Goal: Transaction & Acquisition: Purchase product/service

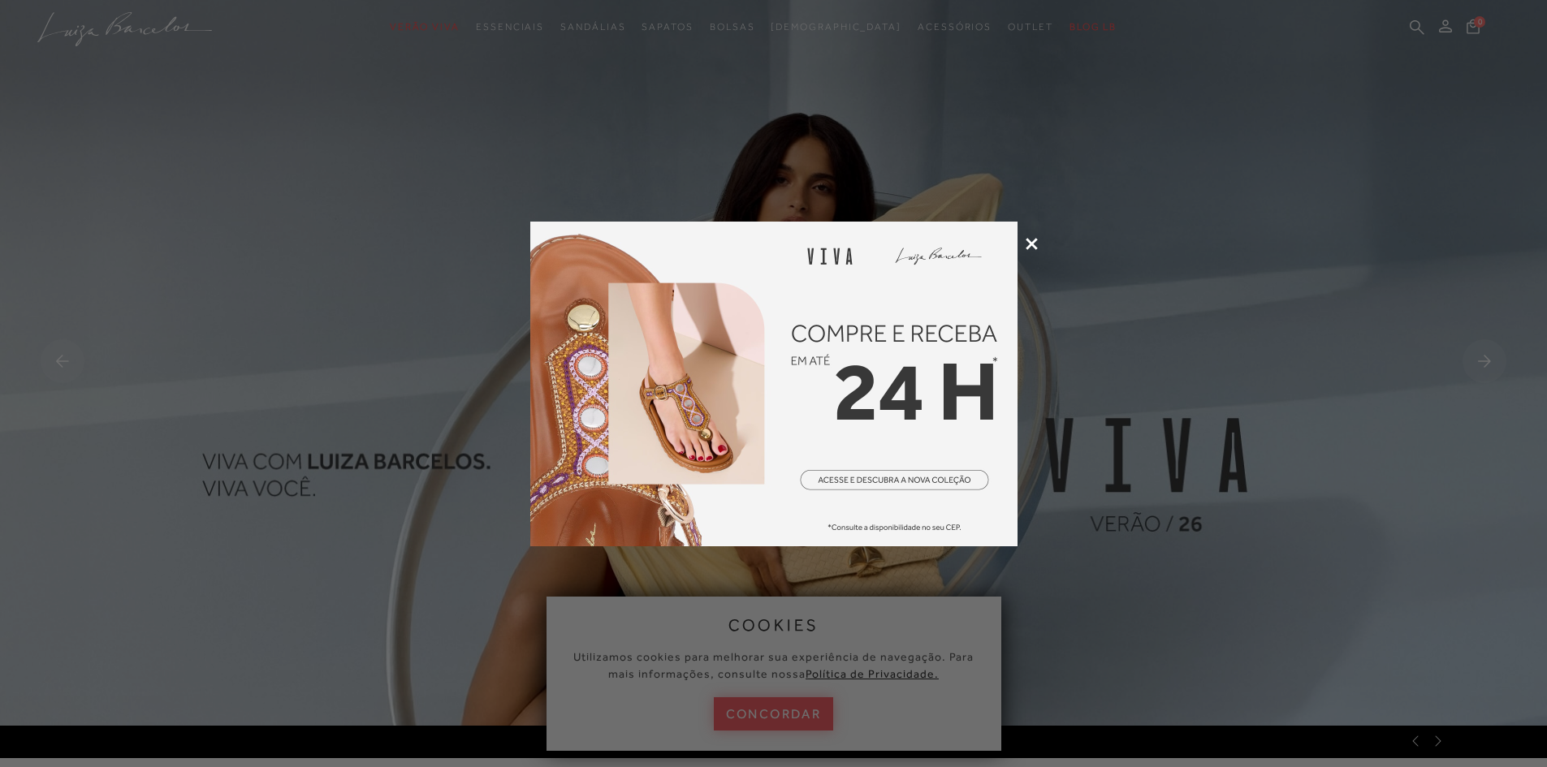
click at [1038, 246] on div at bounding box center [773, 383] width 1547 height 767
click at [1028, 249] on icon at bounding box center [1032, 244] width 12 height 12
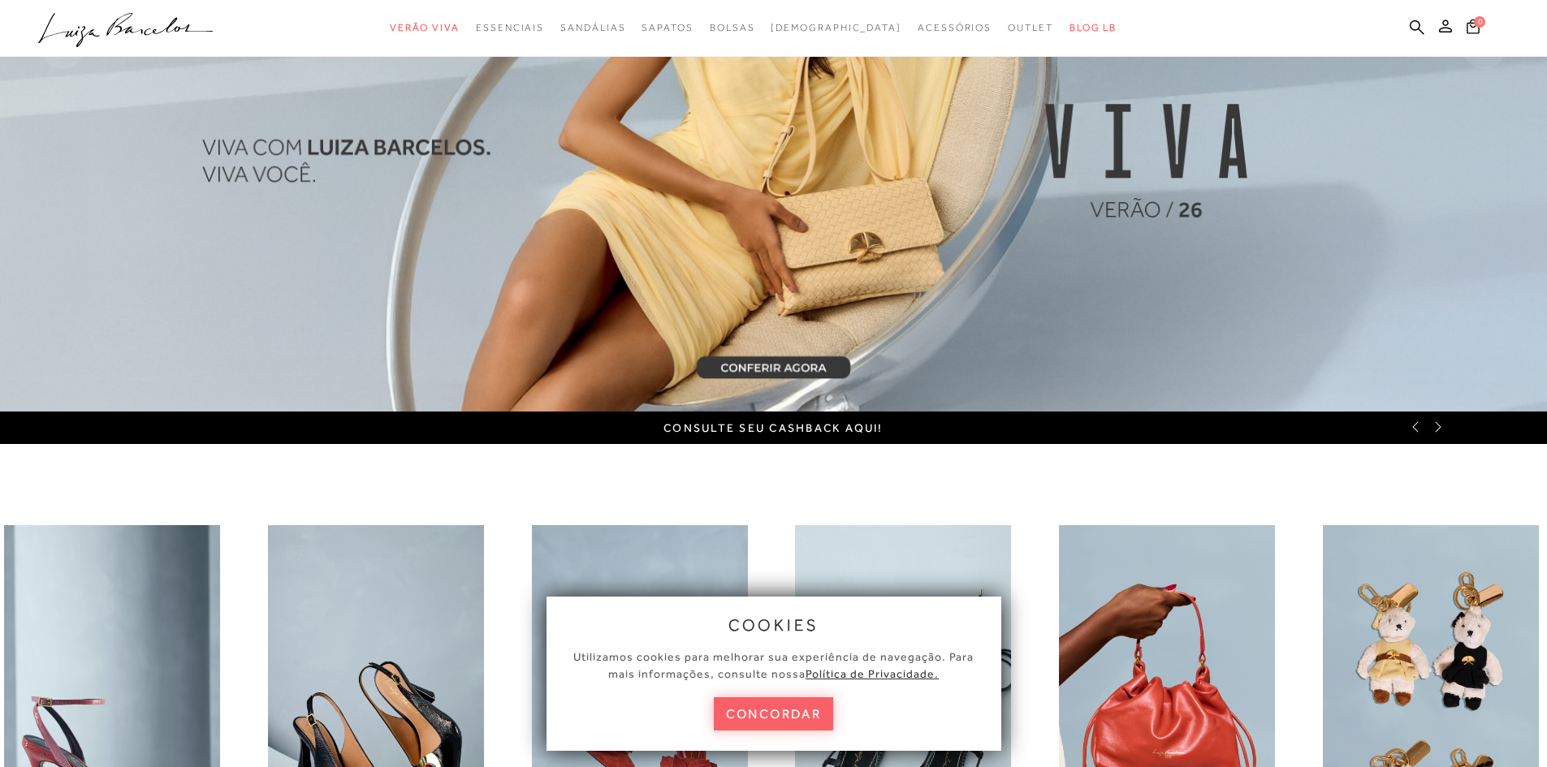
scroll to position [406, 0]
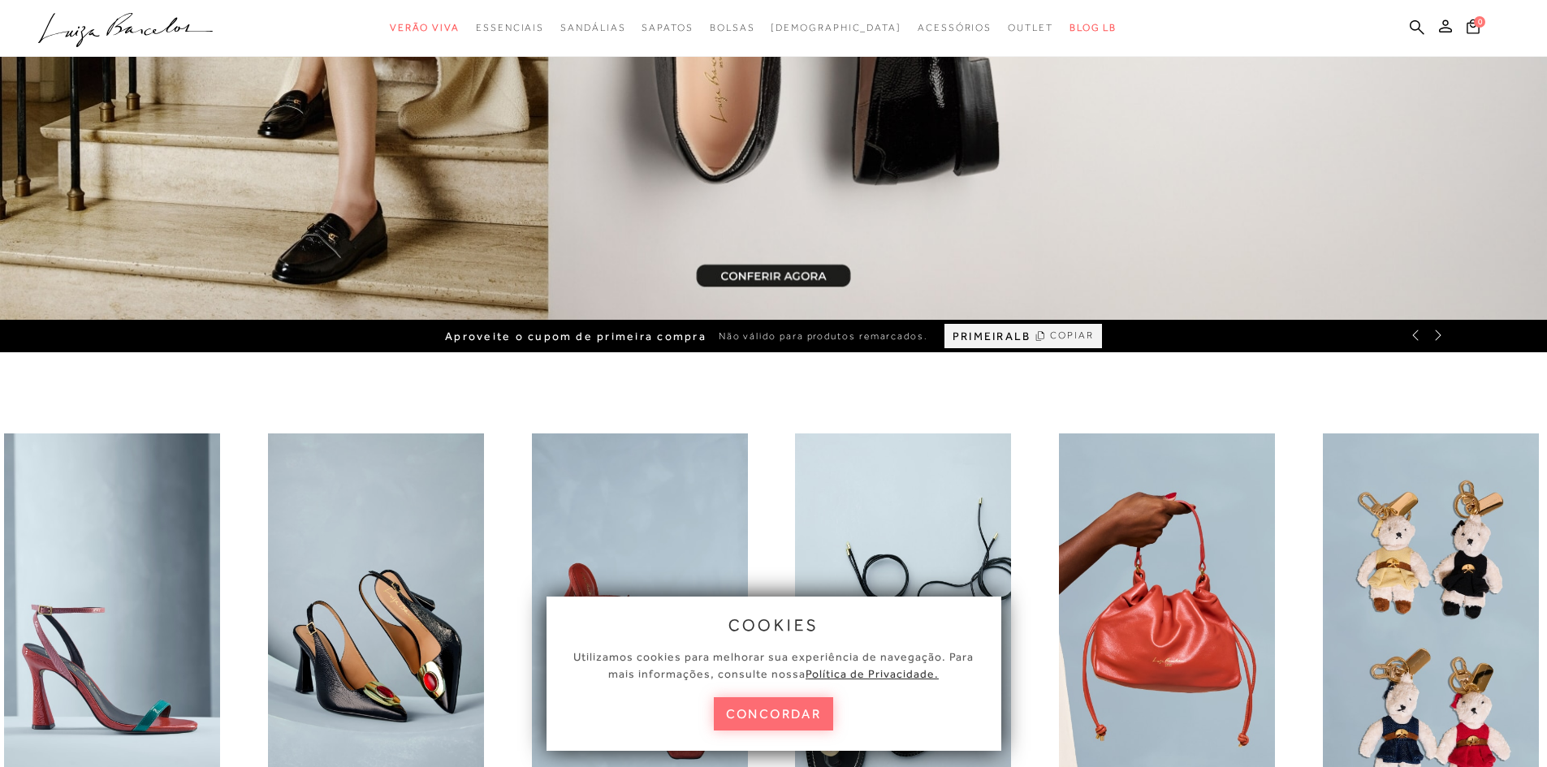
click at [775, 717] on button "concordar" at bounding box center [774, 714] width 120 height 33
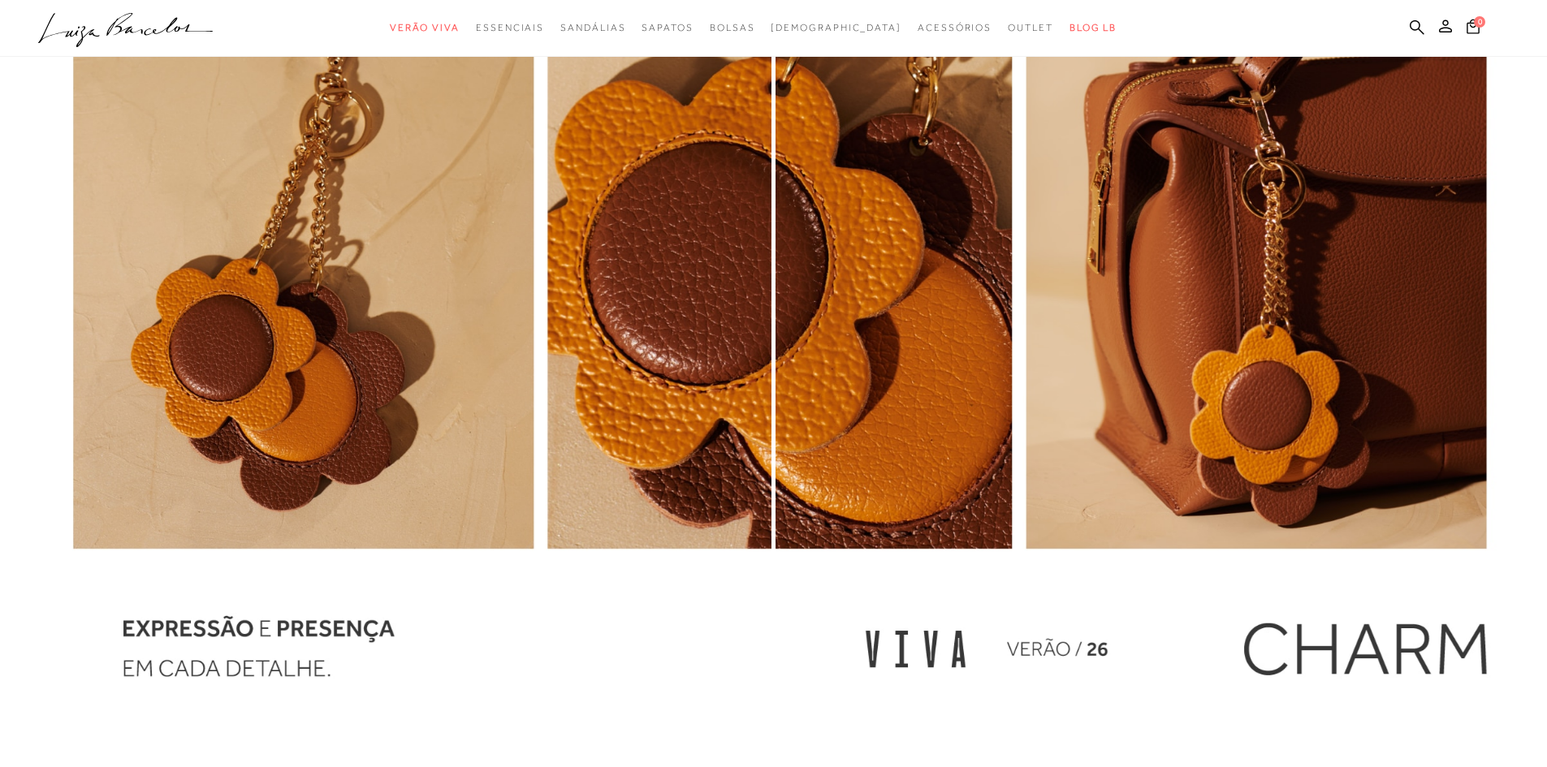
scroll to position [2106, 0]
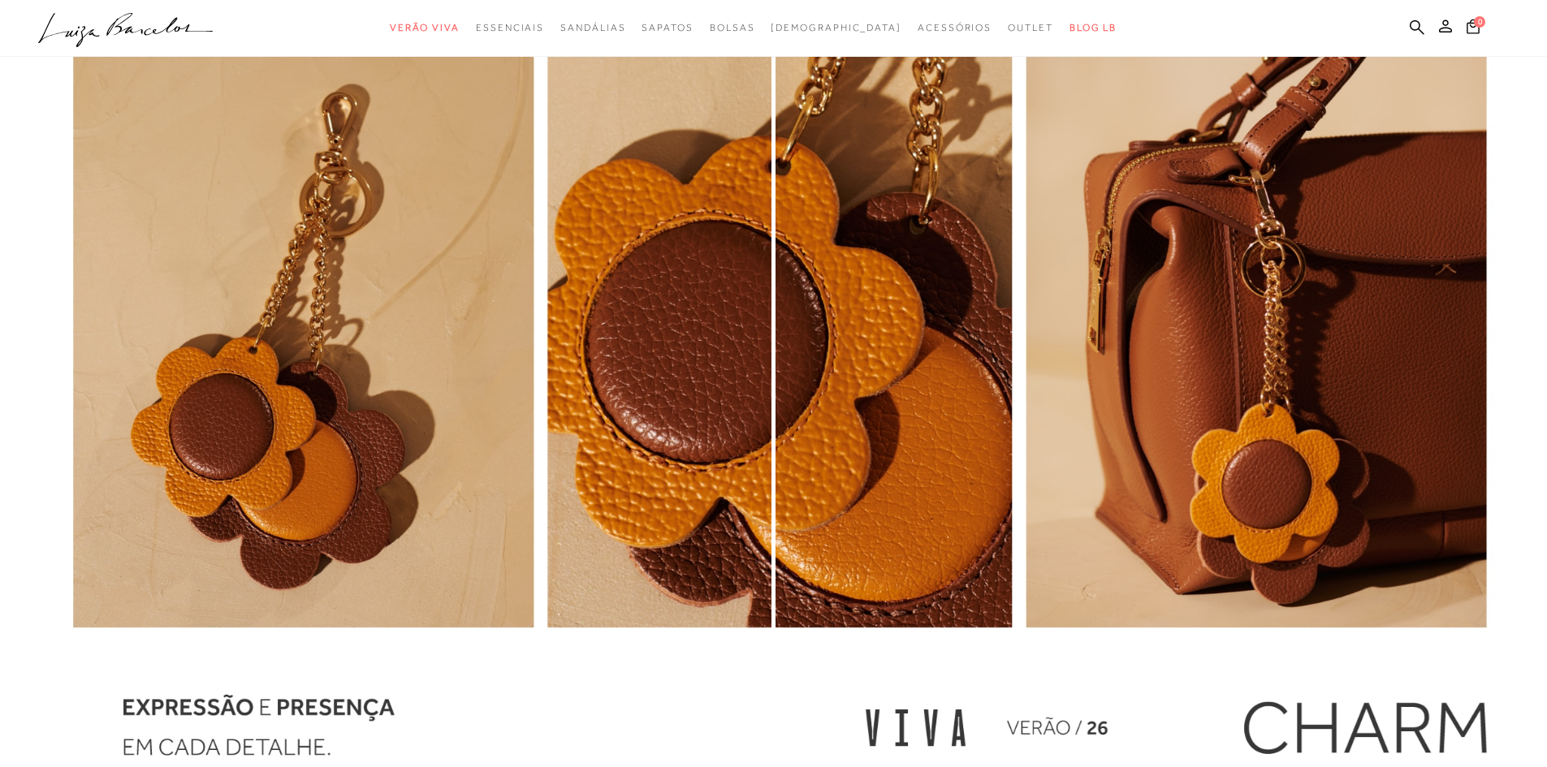
click at [257, 322] on img "1 / 1" at bounding box center [386, 410] width 772 height 836
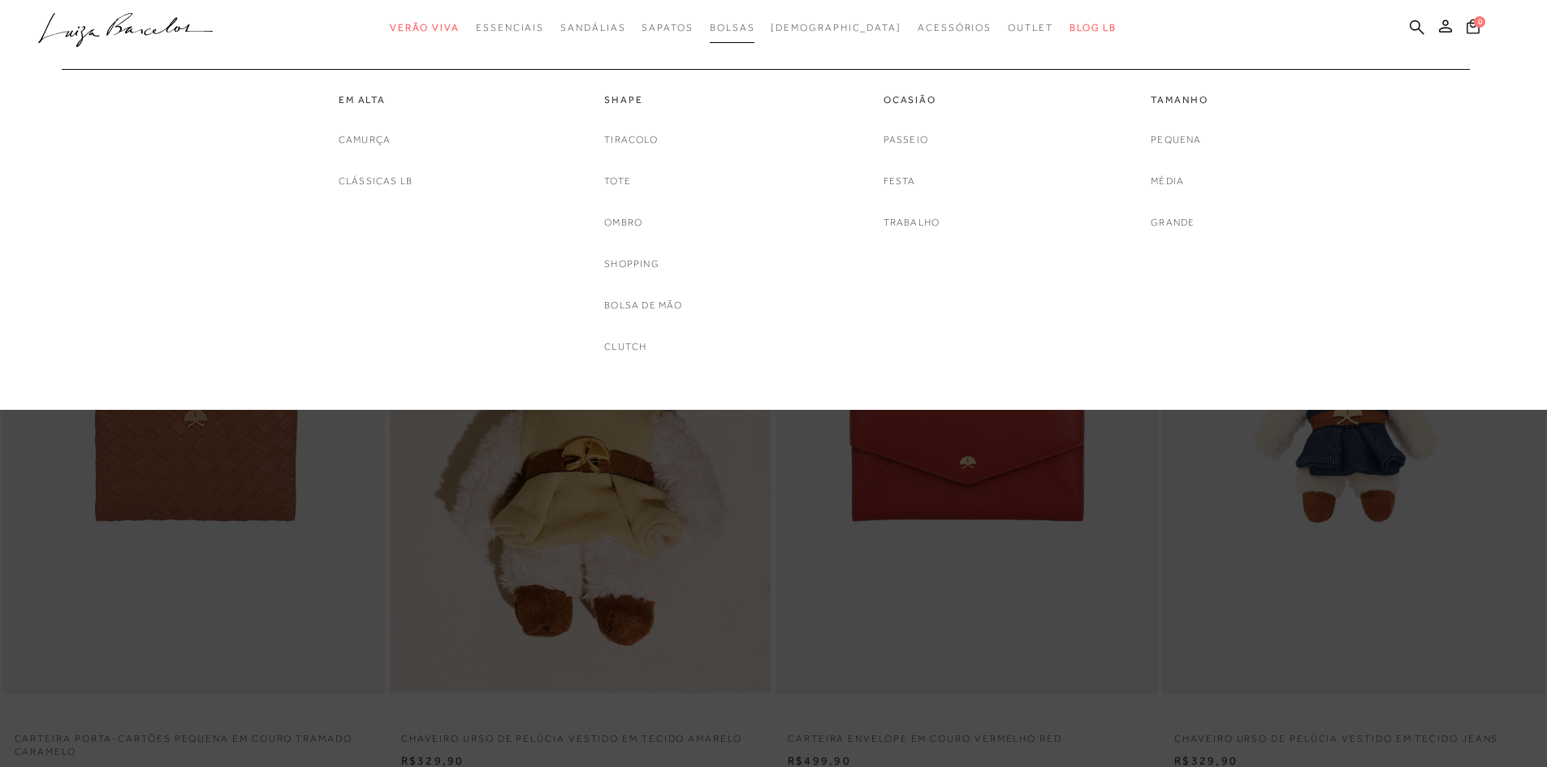
click at [755, 20] on link "Bolsas" at bounding box center [732, 28] width 45 height 30
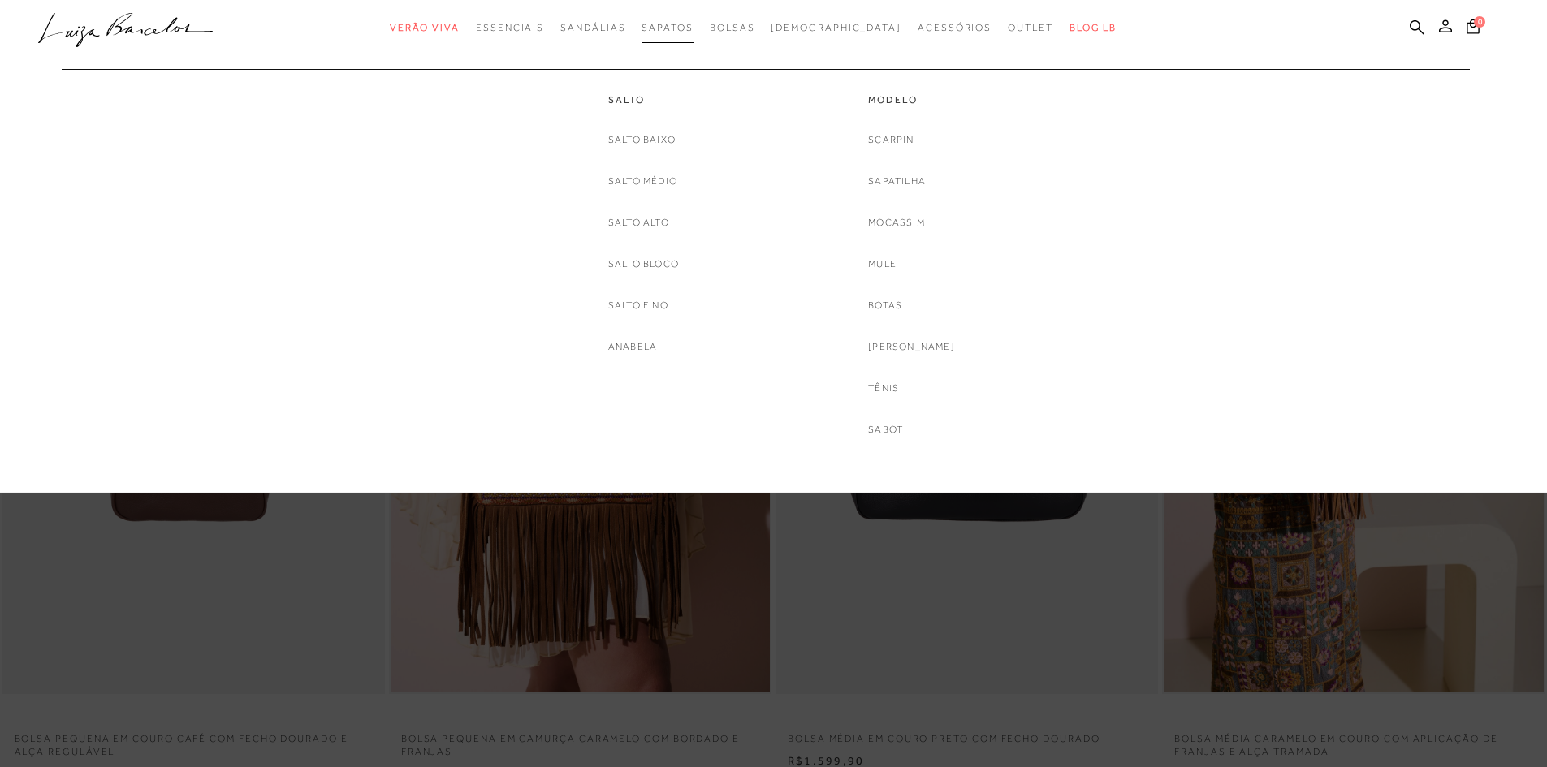
click at [693, 19] on link "Sapatos" at bounding box center [667, 28] width 51 height 30
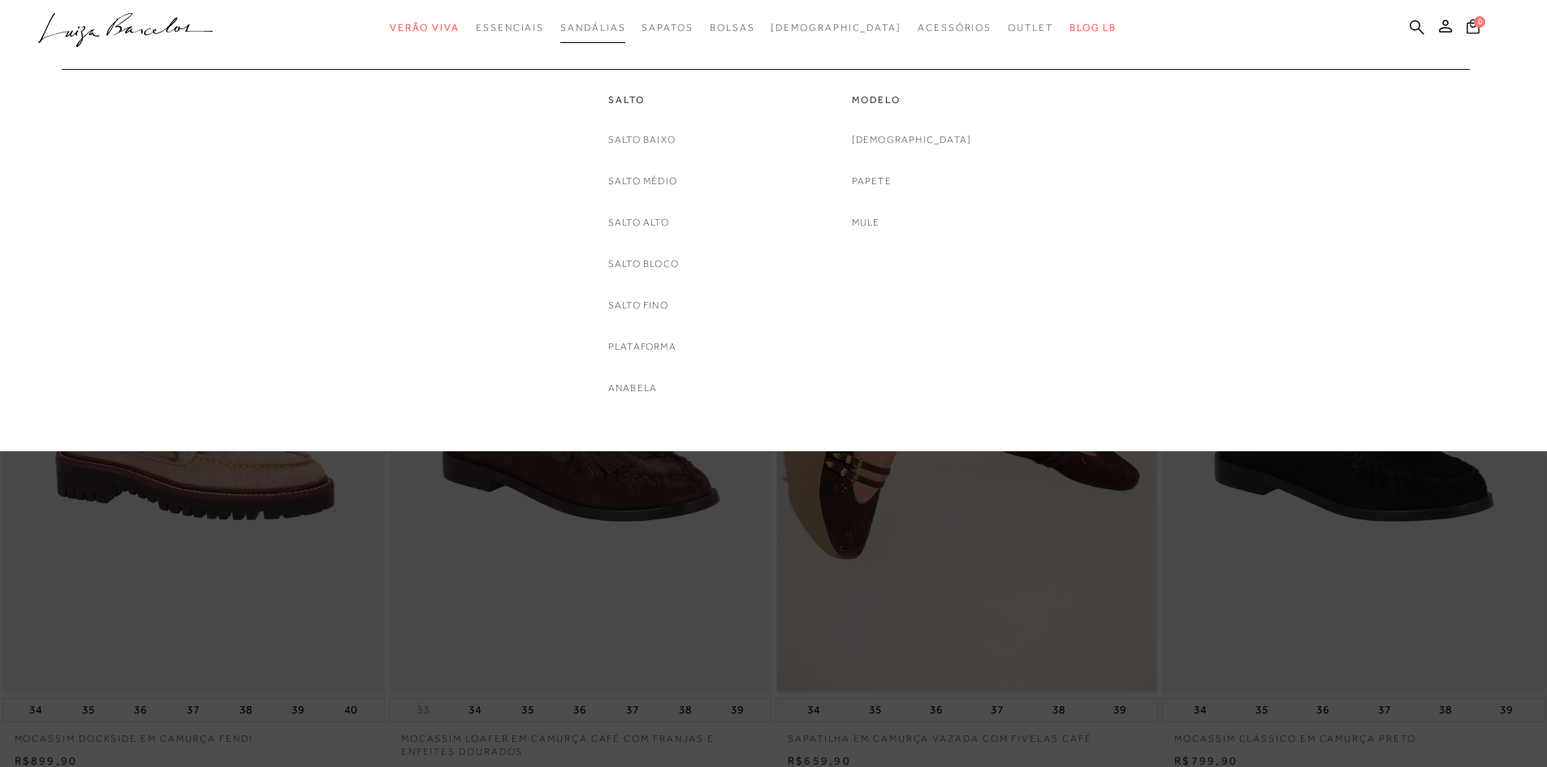
click at [625, 28] on span "Sandálias" at bounding box center [592, 27] width 65 height 11
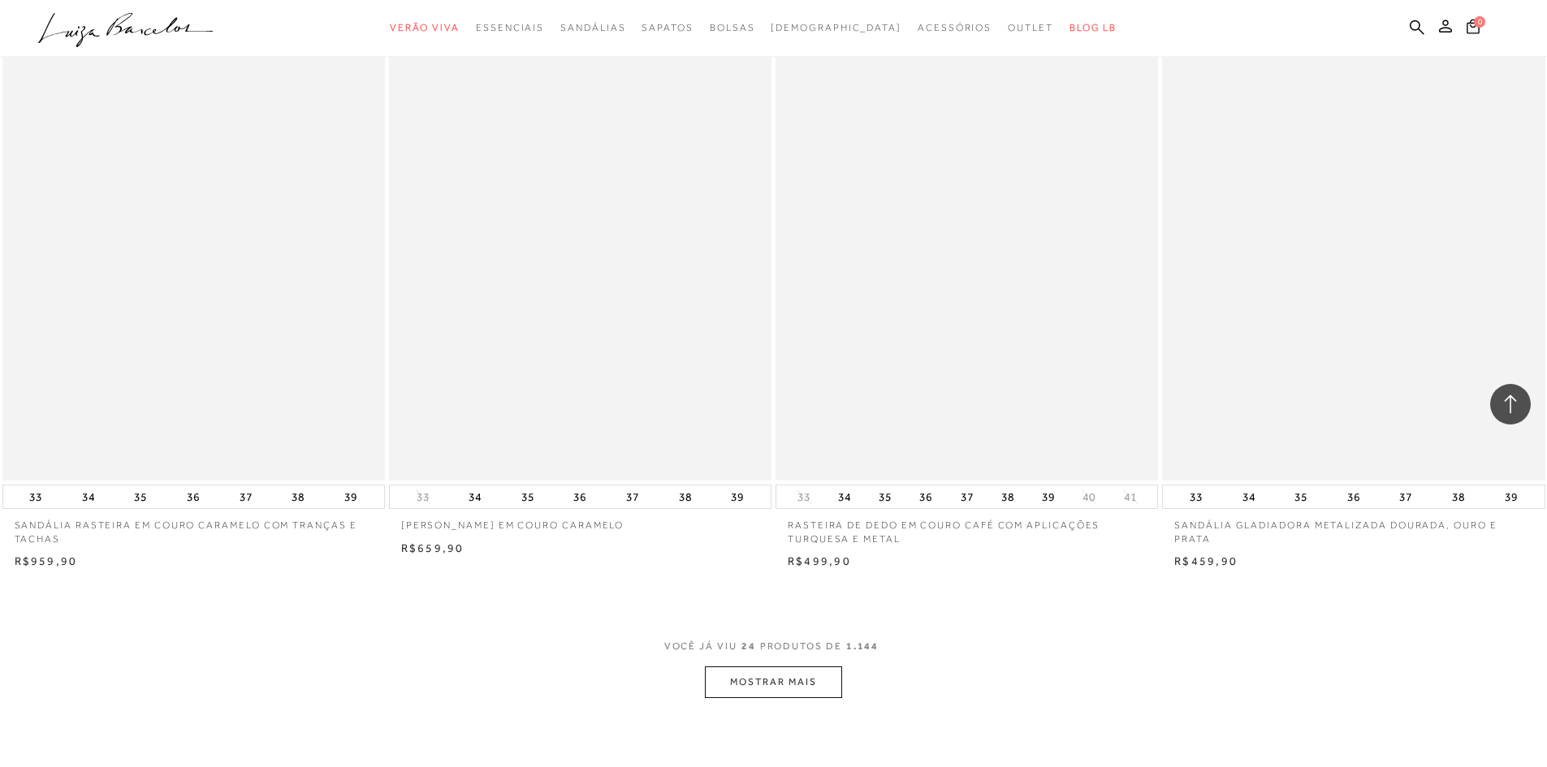
scroll to position [3522, 0]
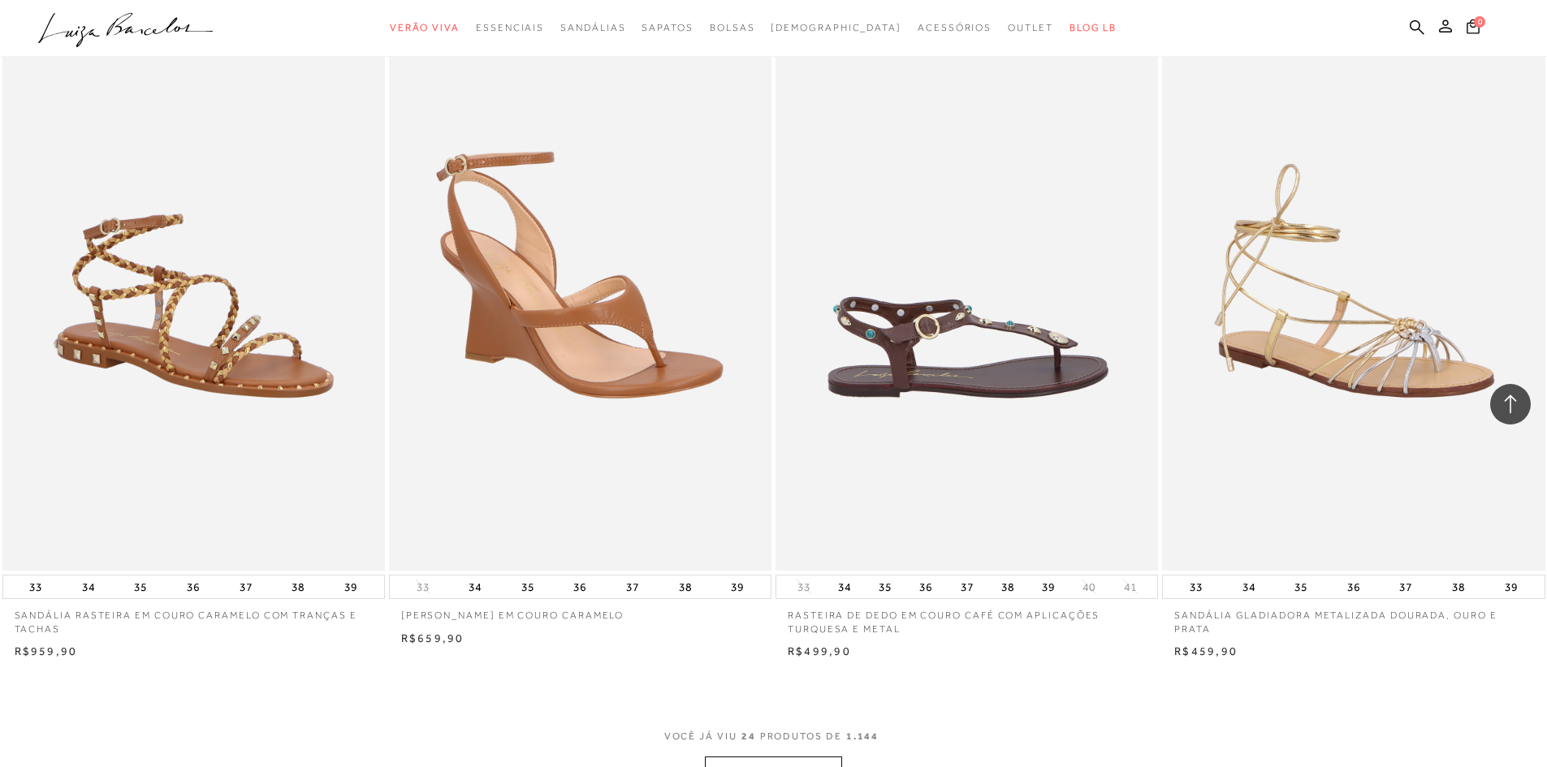
click at [976, 384] on img at bounding box center [967, 284] width 381 height 574
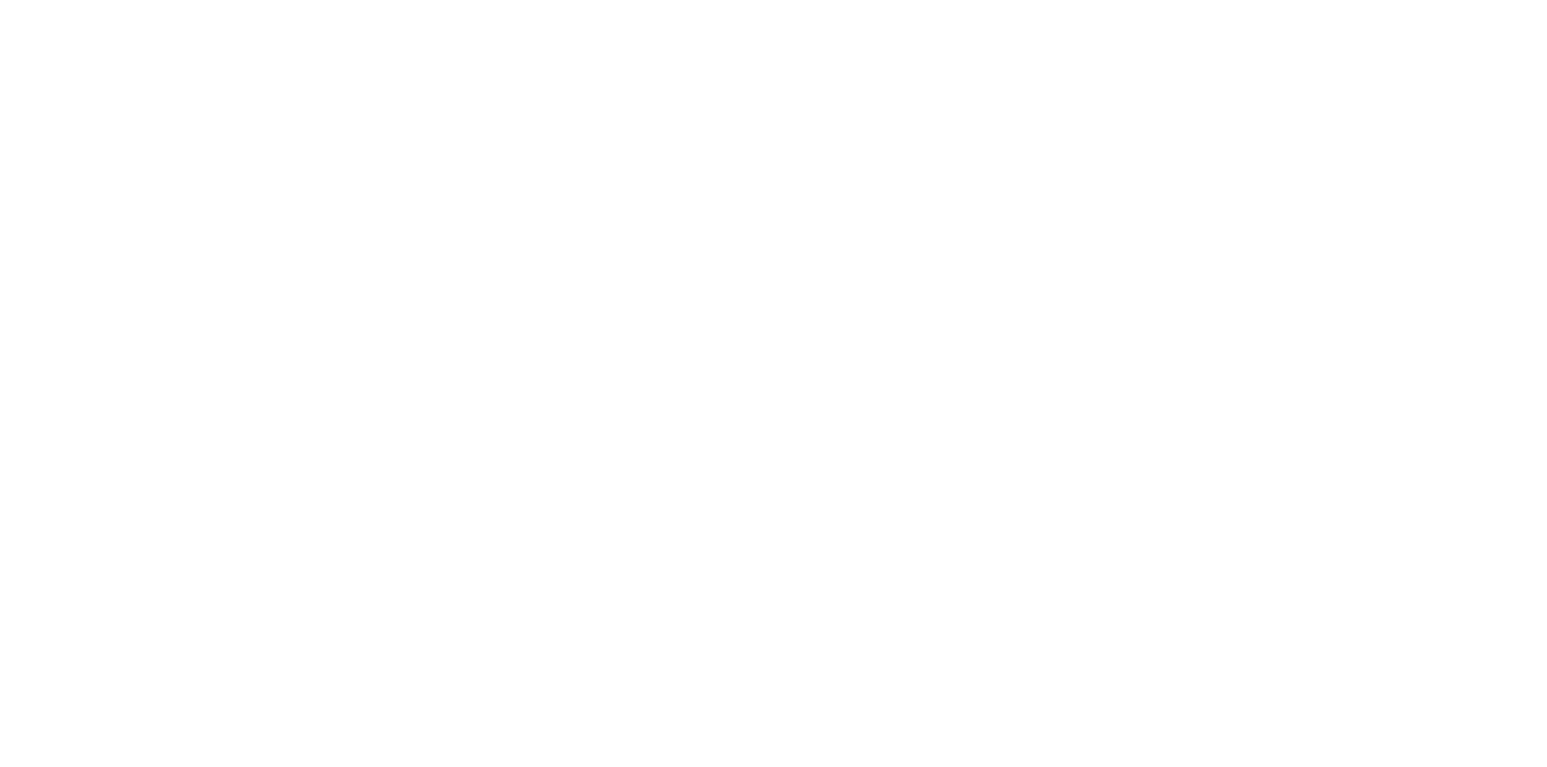
click at [970, 375] on div at bounding box center [773, 367] width 1547 height 624
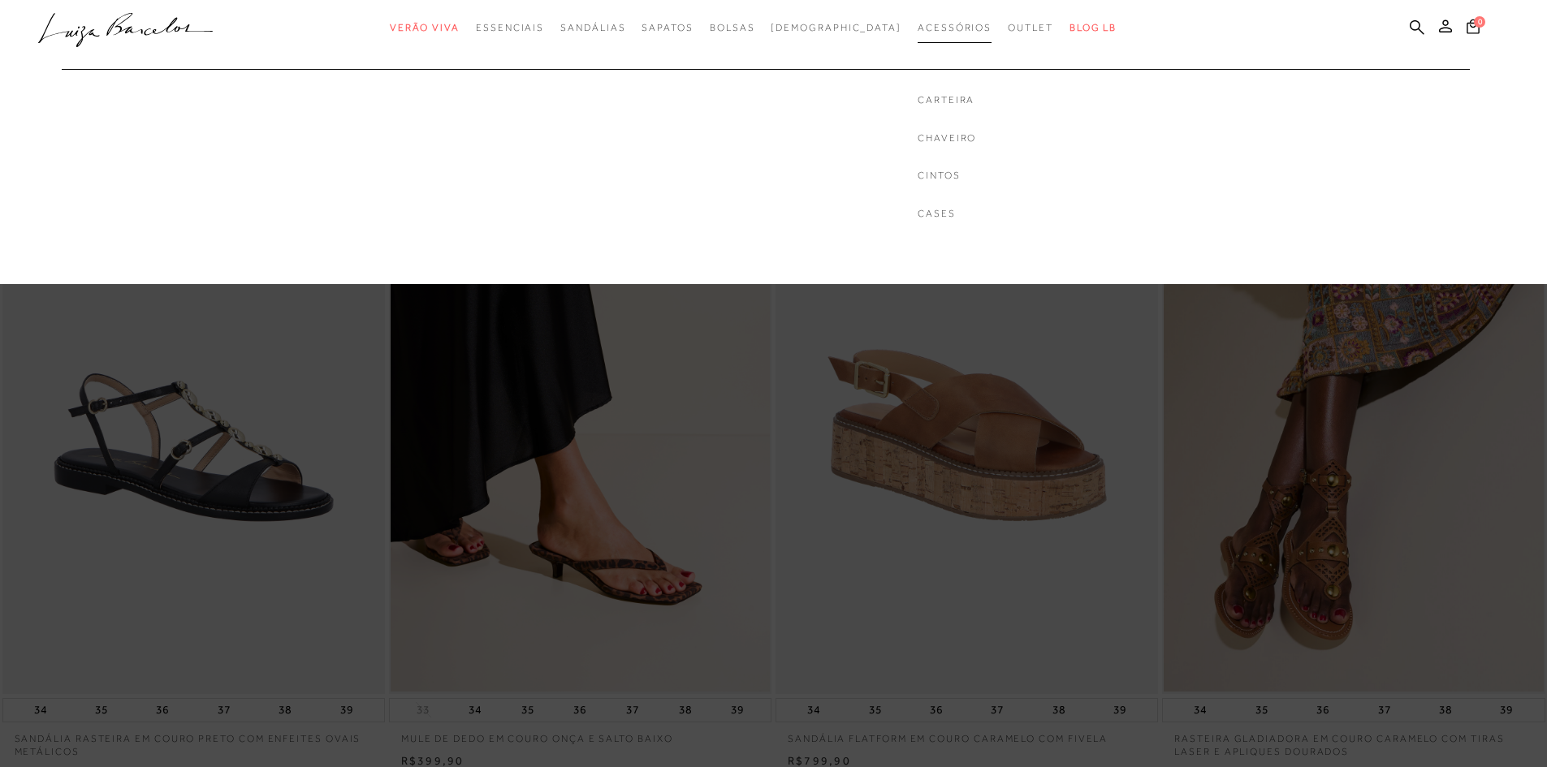
click at [931, 21] on link "Acessórios" at bounding box center [955, 28] width 74 height 30
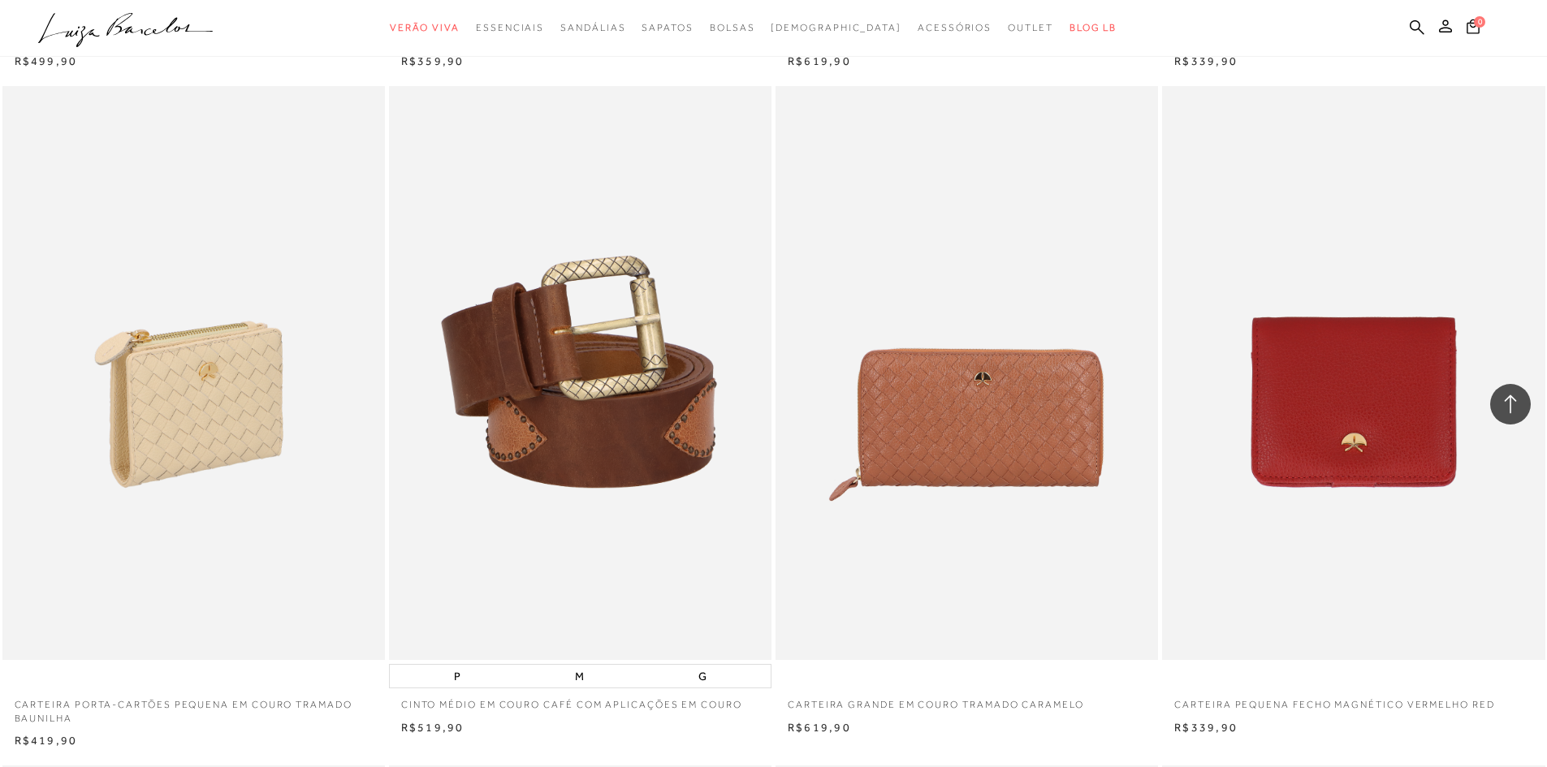
scroll to position [1137, 0]
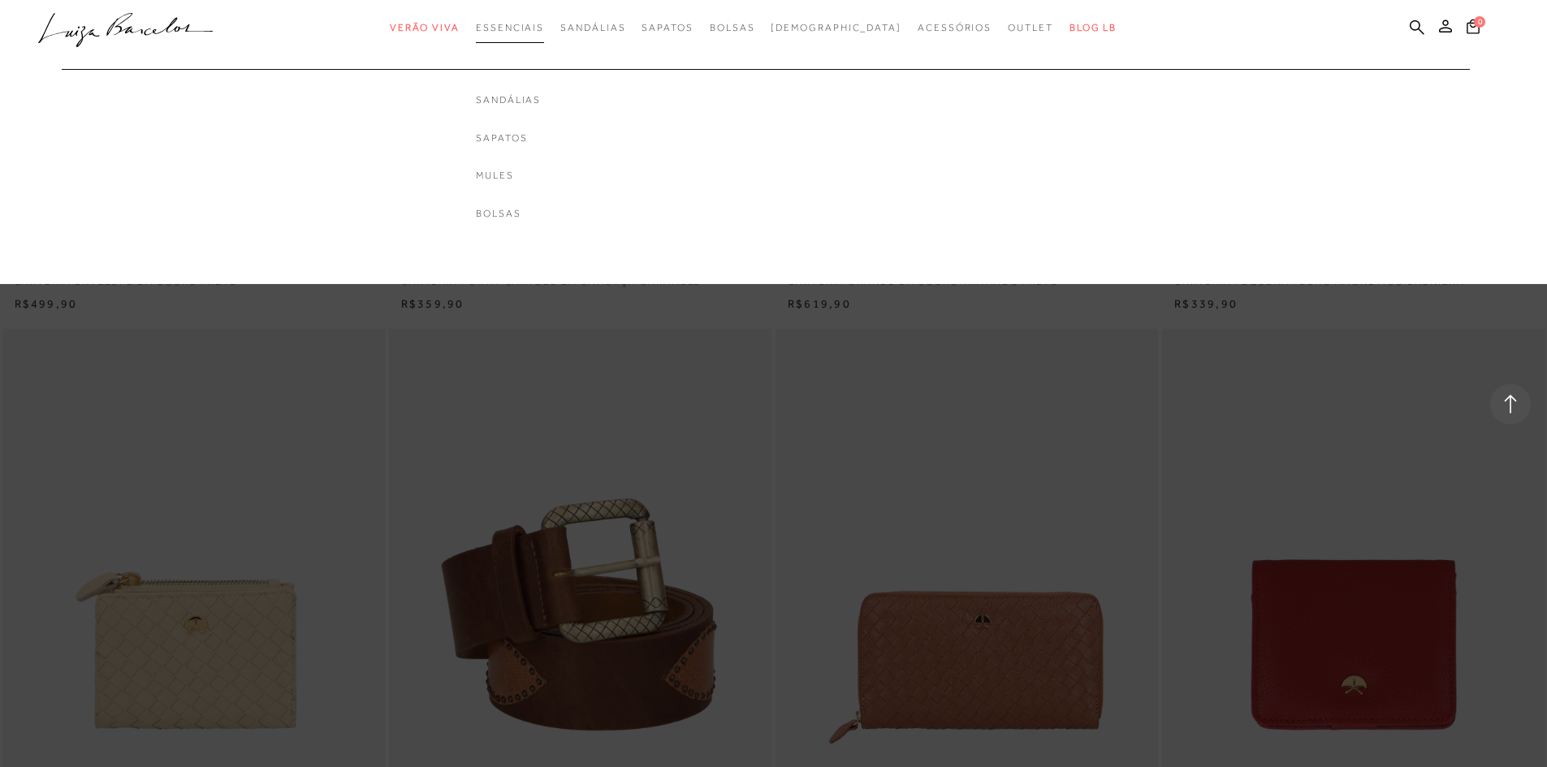
click at [511, 39] on link "Essenciais" at bounding box center [510, 28] width 68 height 30
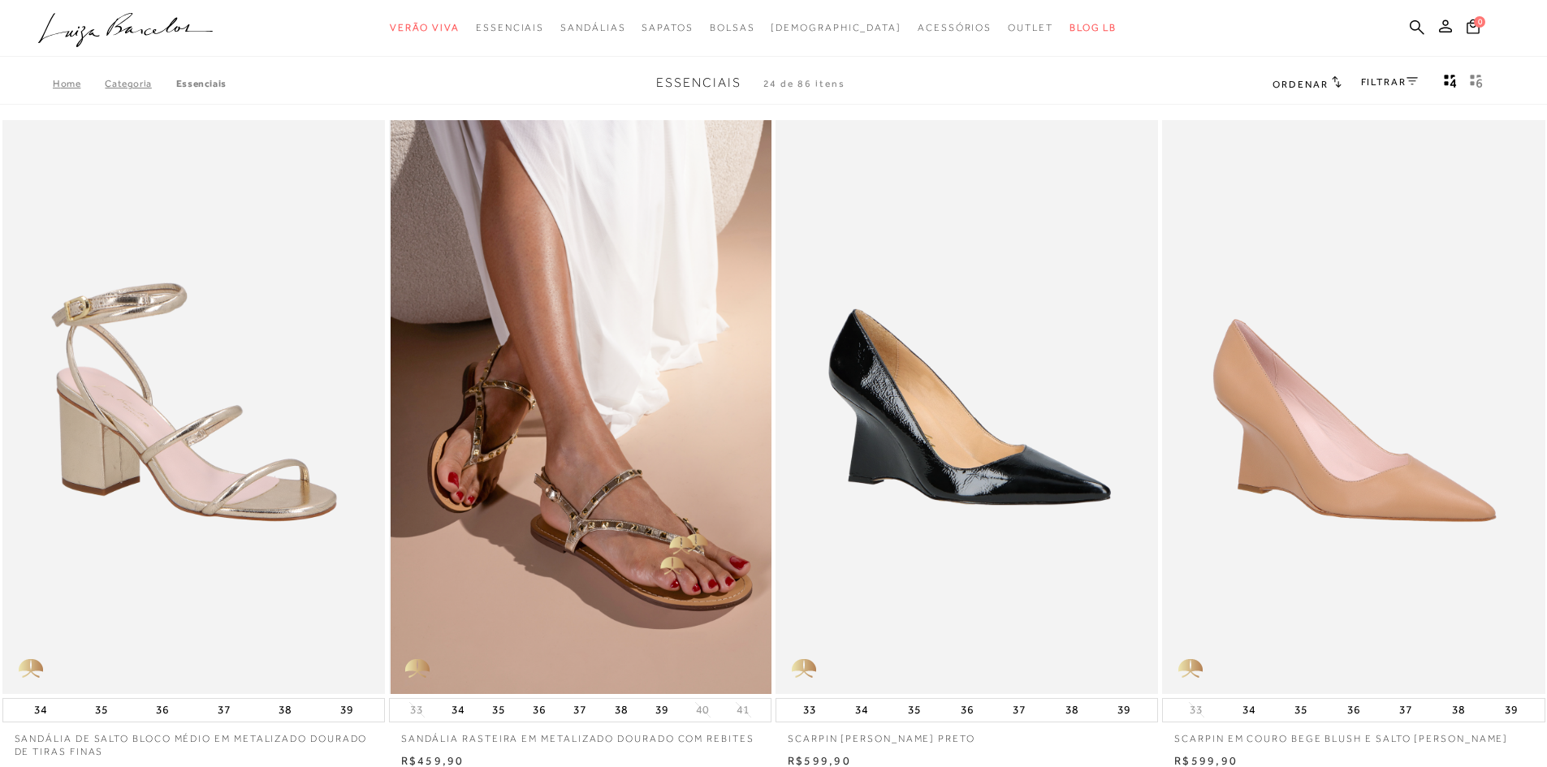
click at [646, 547] on img at bounding box center [581, 407] width 381 height 574
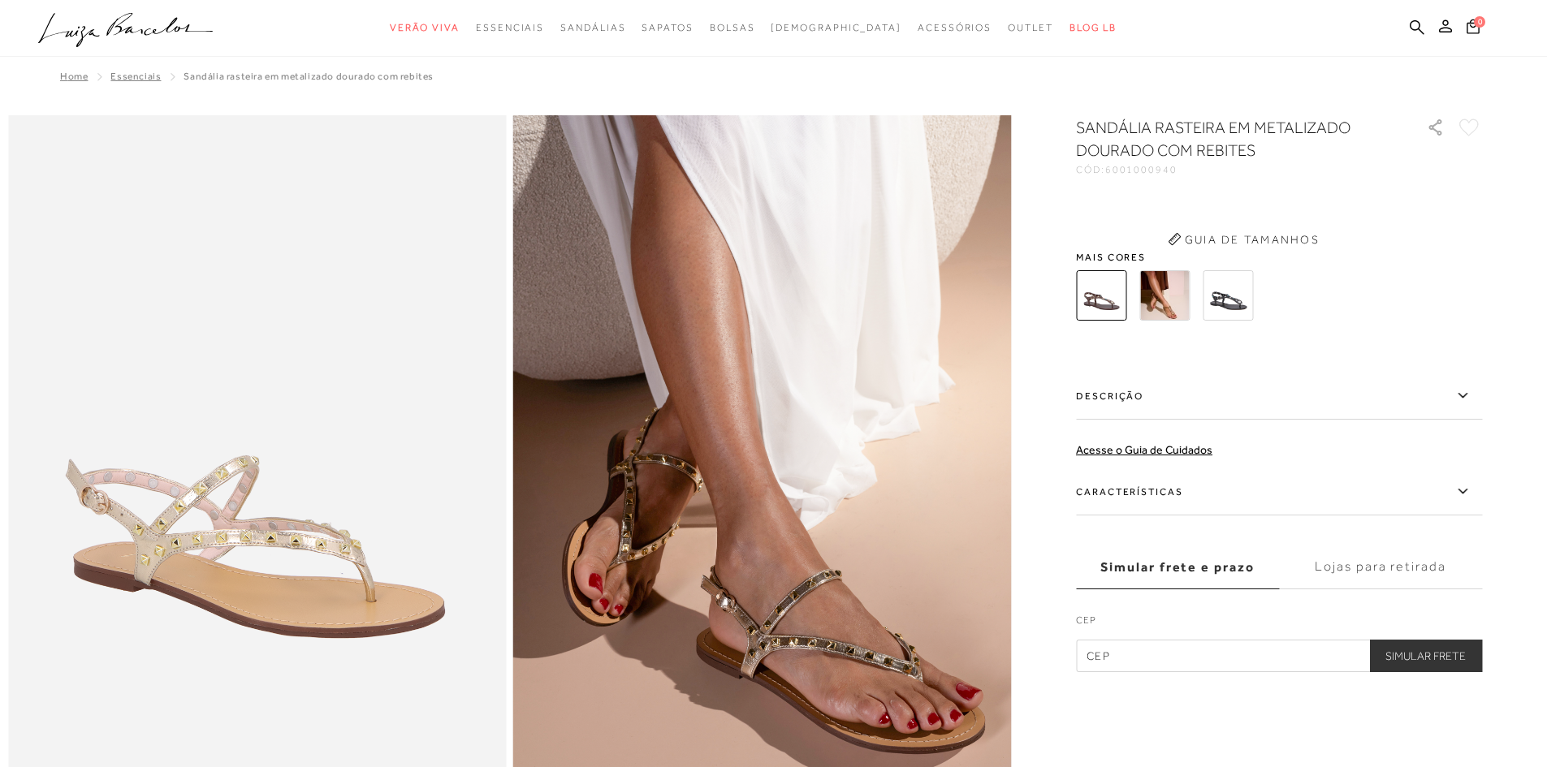
click at [646, 542] on img at bounding box center [762, 488] width 499 height 747
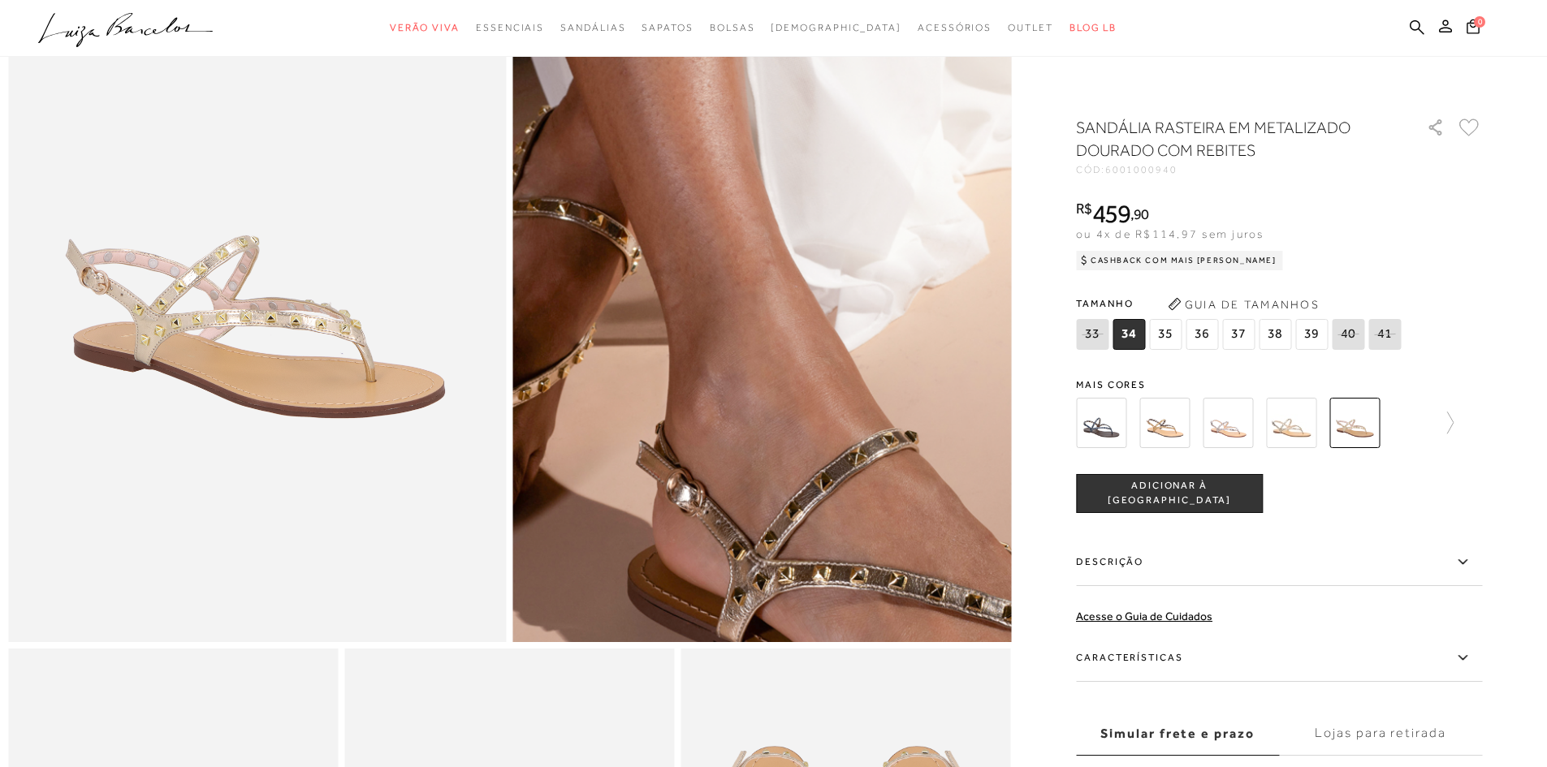
scroll to position [244, 0]
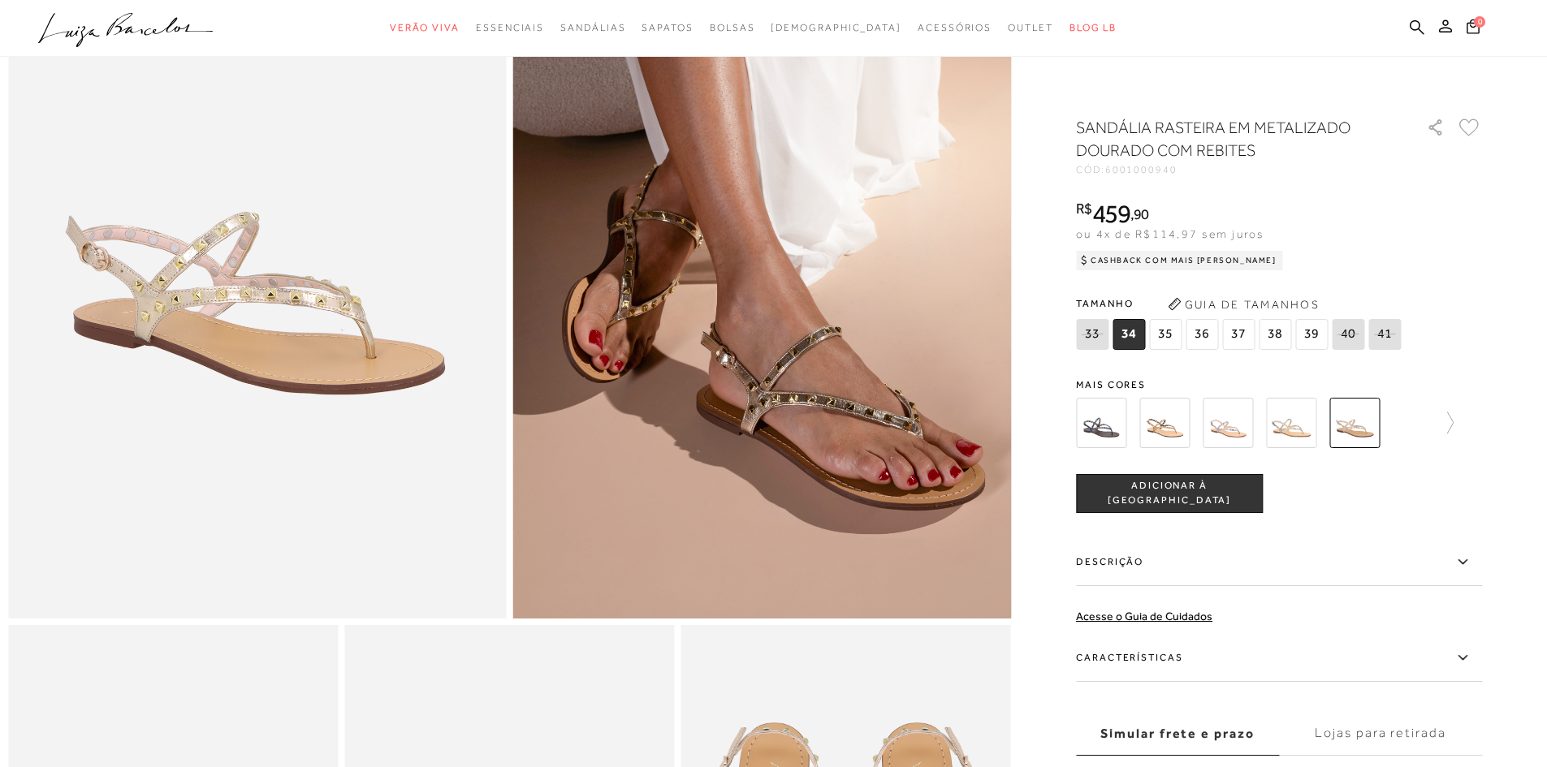
click at [1113, 421] on img at bounding box center [1101, 423] width 50 height 50
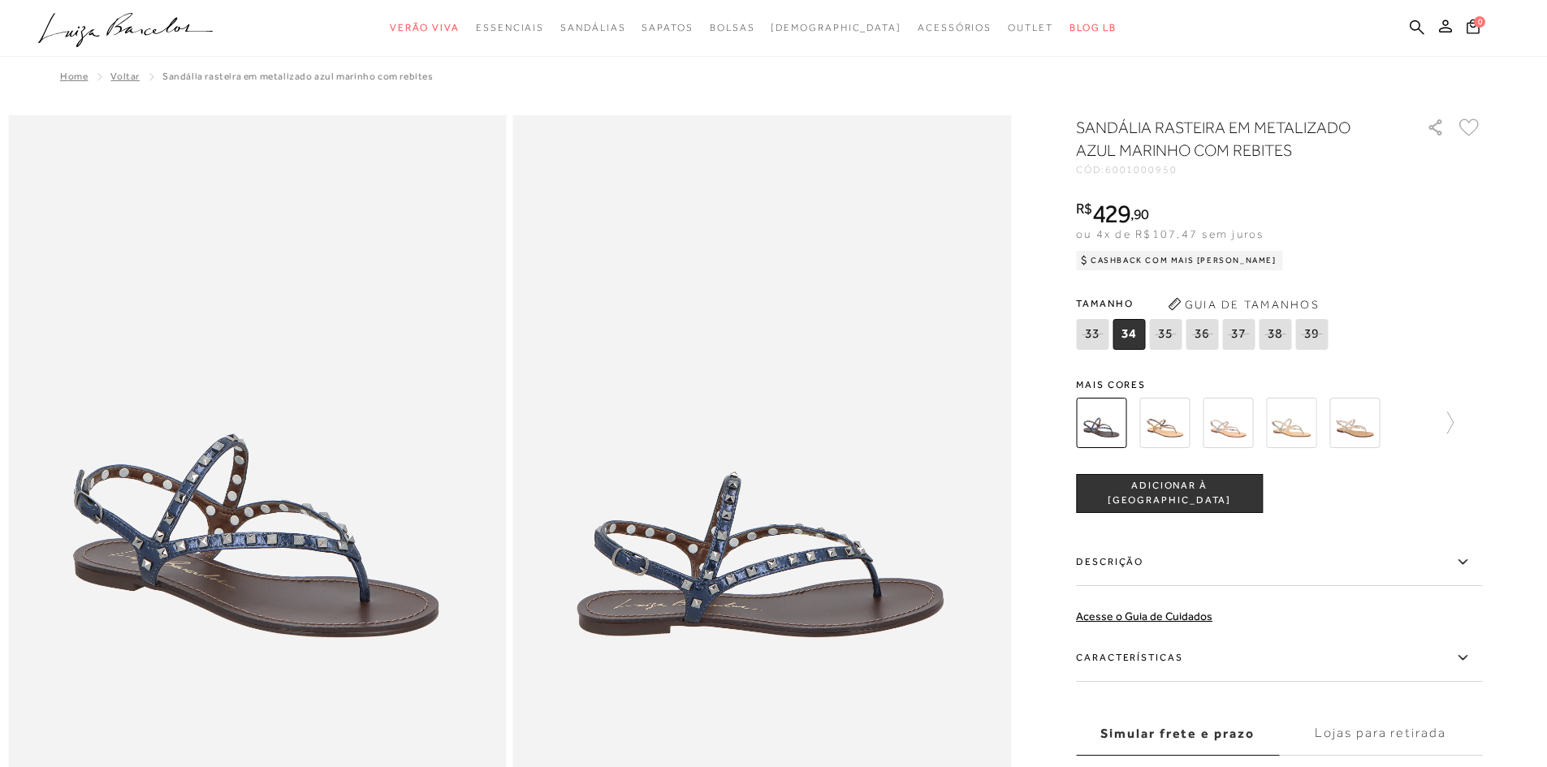
click at [1174, 425] on img at bounding box center [1164, 423] width 50 height 50
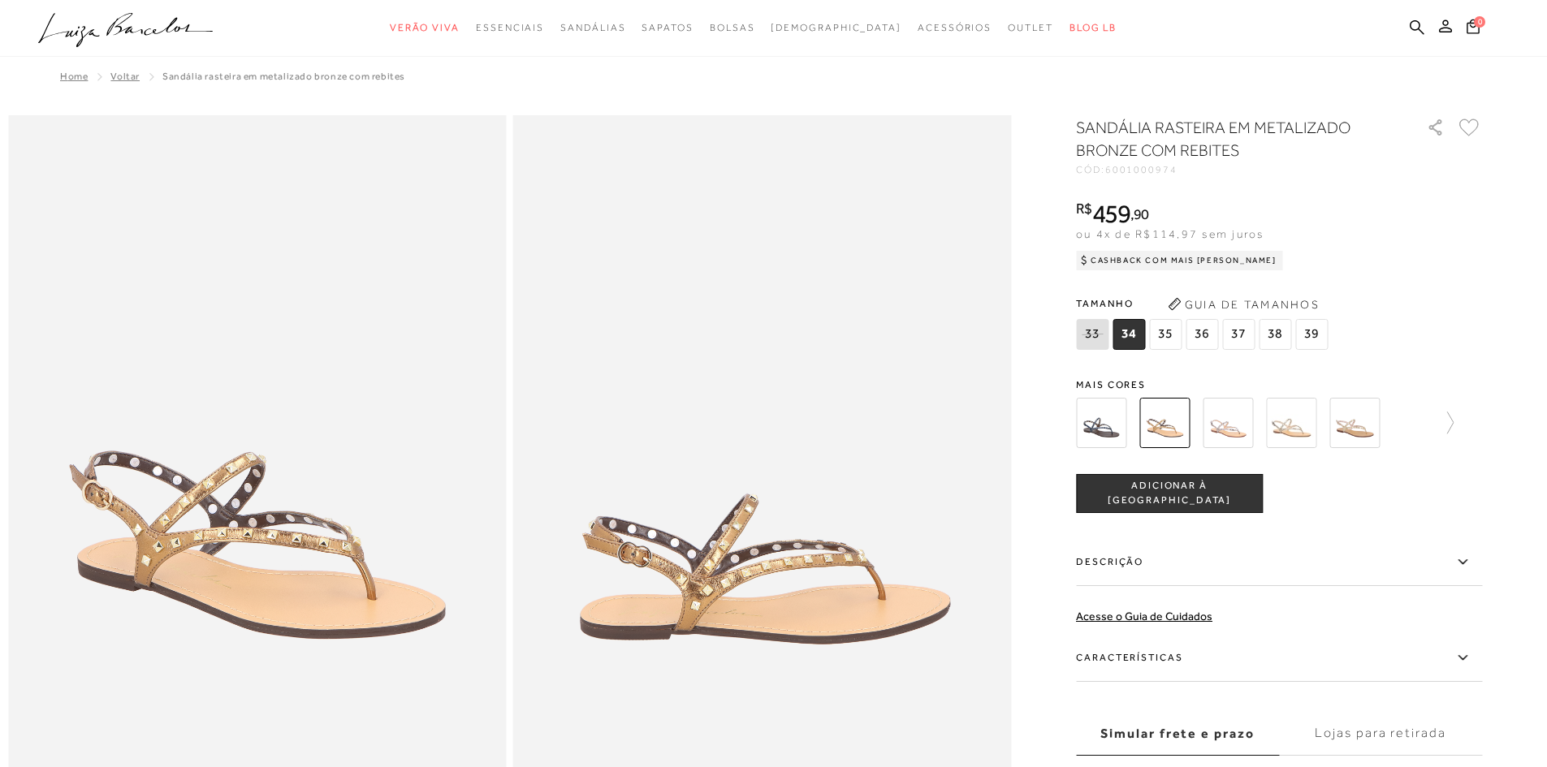
click at [1236, 427] on img at bounding box center [1228, 423] width 50 height 50
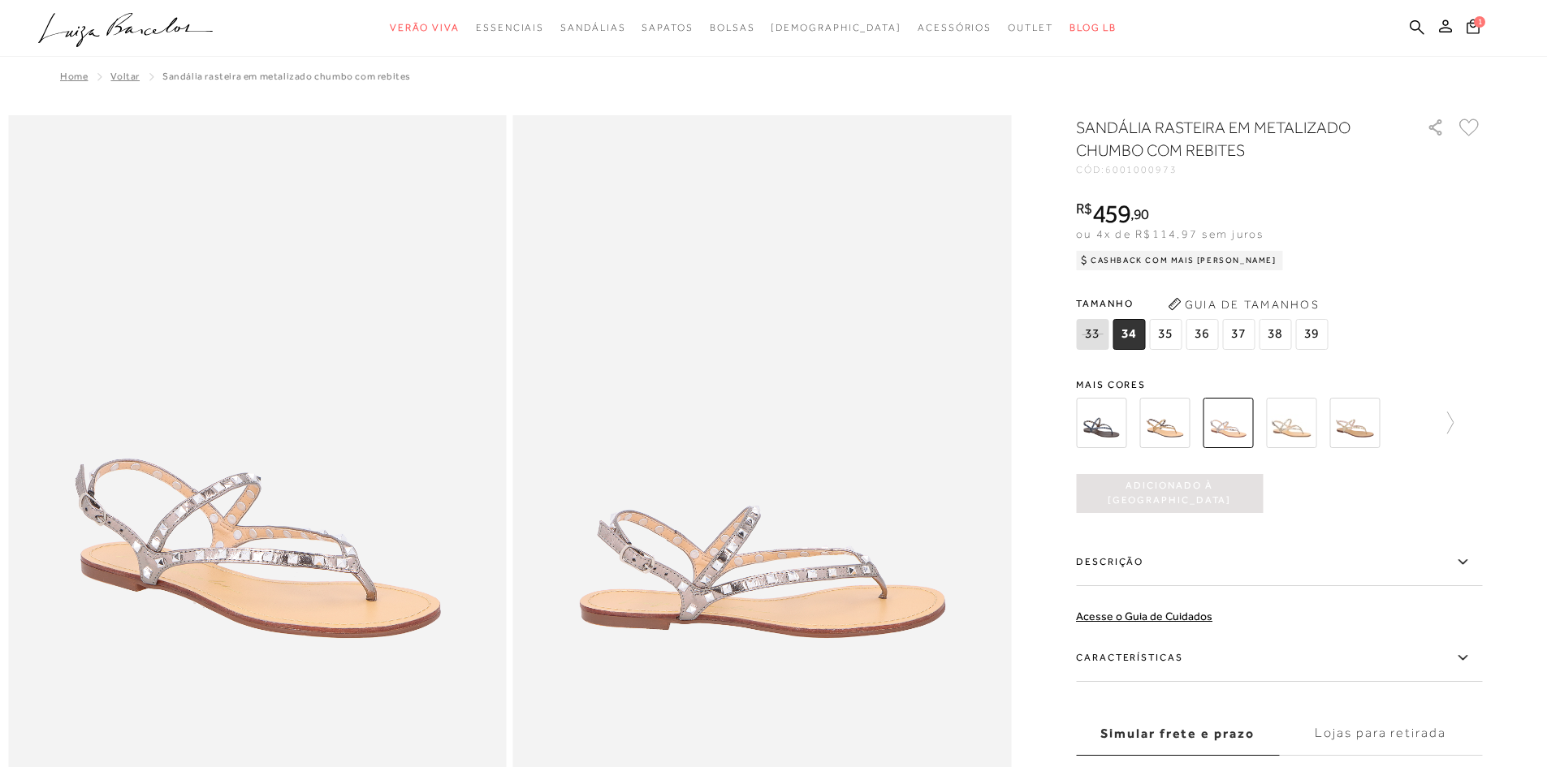
click at [1301, 418] on img at bounding box center [1291, 423] width 50 height 50
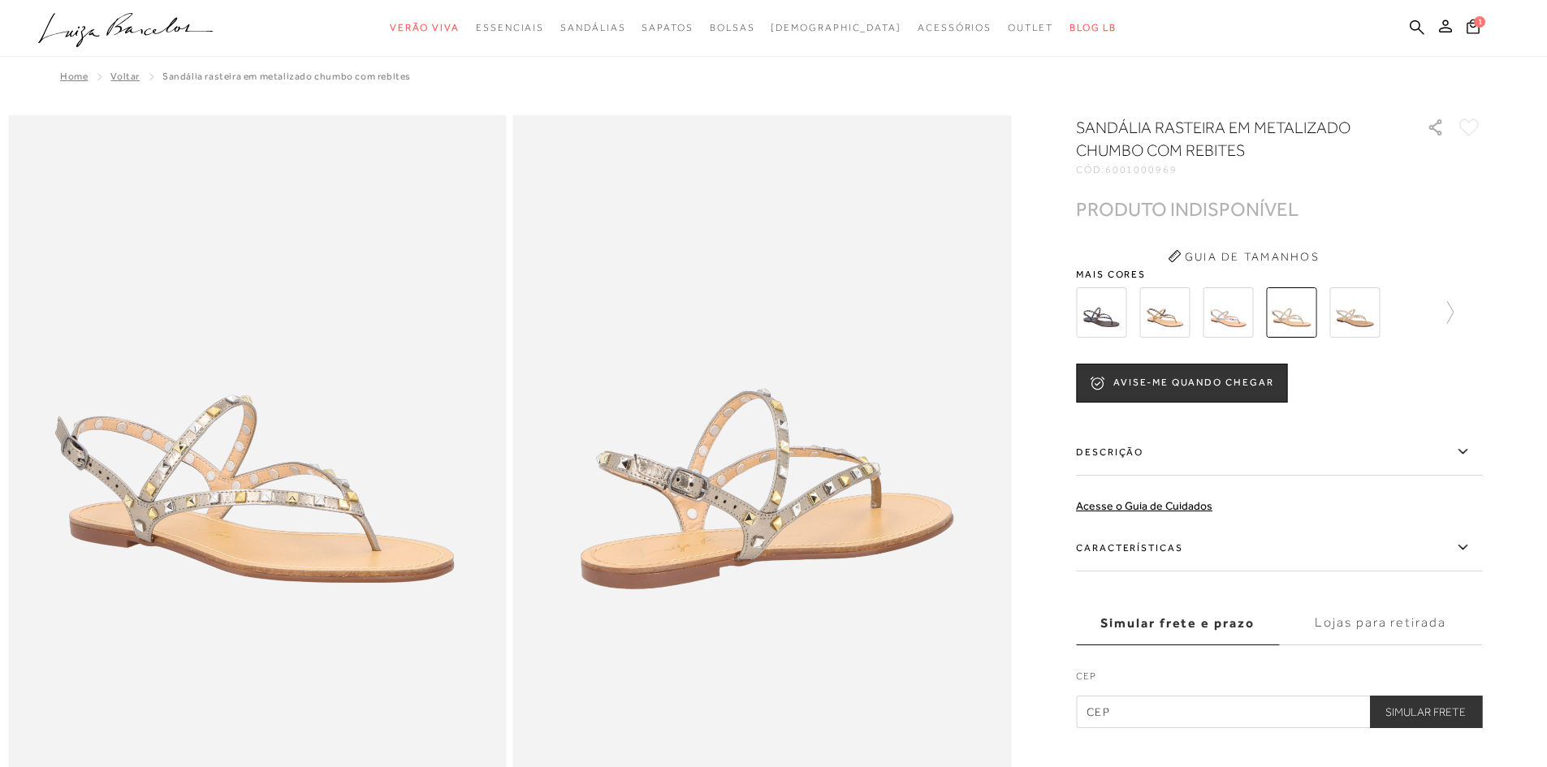
click at [1372, 334] on img at bounding box center [1354, 312] width 50 height 50
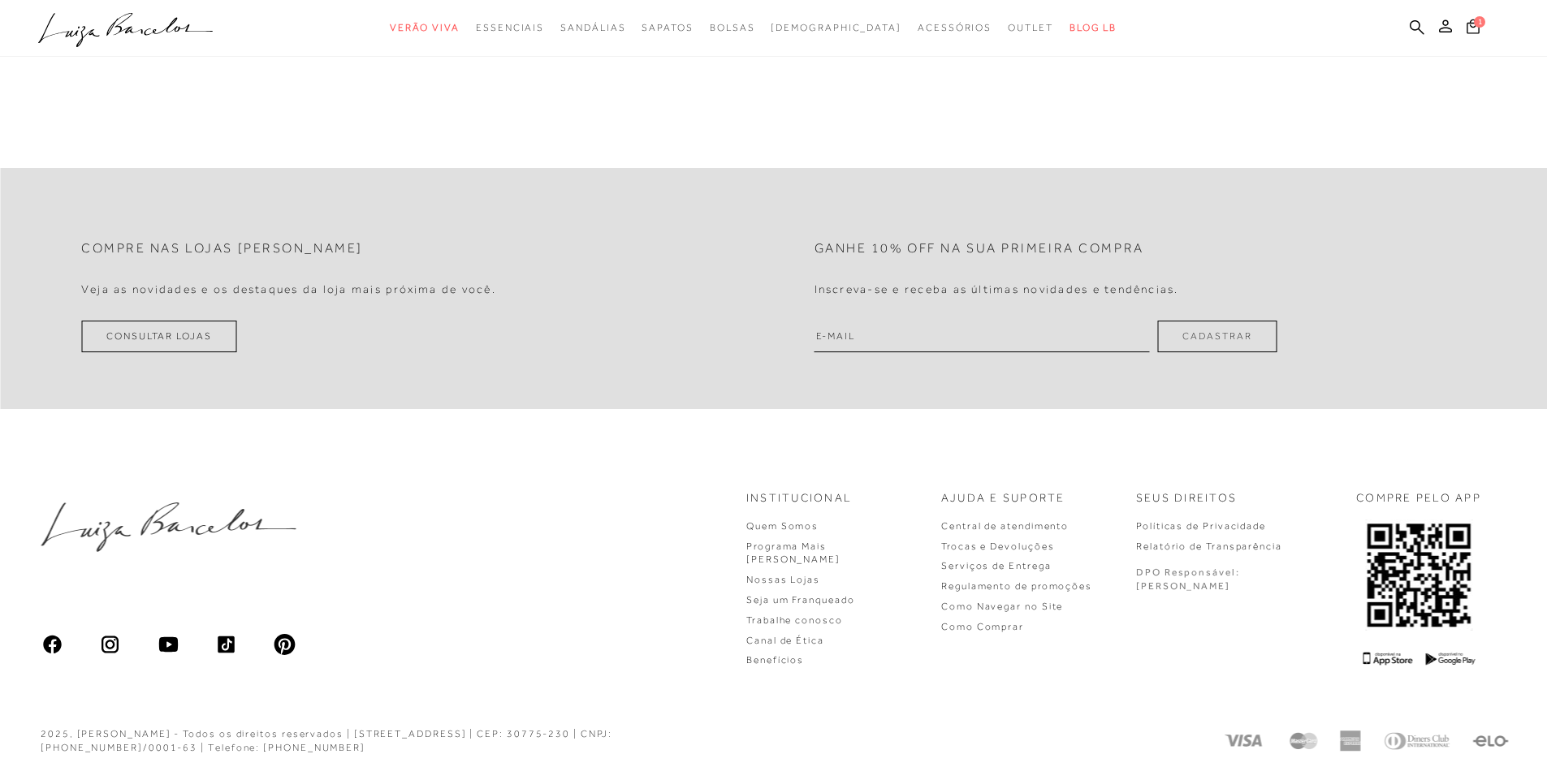
scroll to position [3866, 0]
